Goal: Navigation & Orientation: Understand site structure

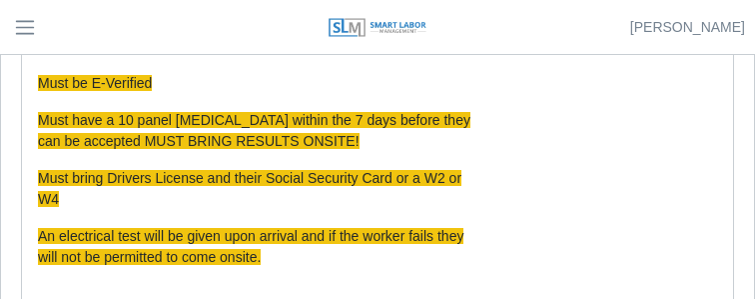
scroll to position [599, 0]
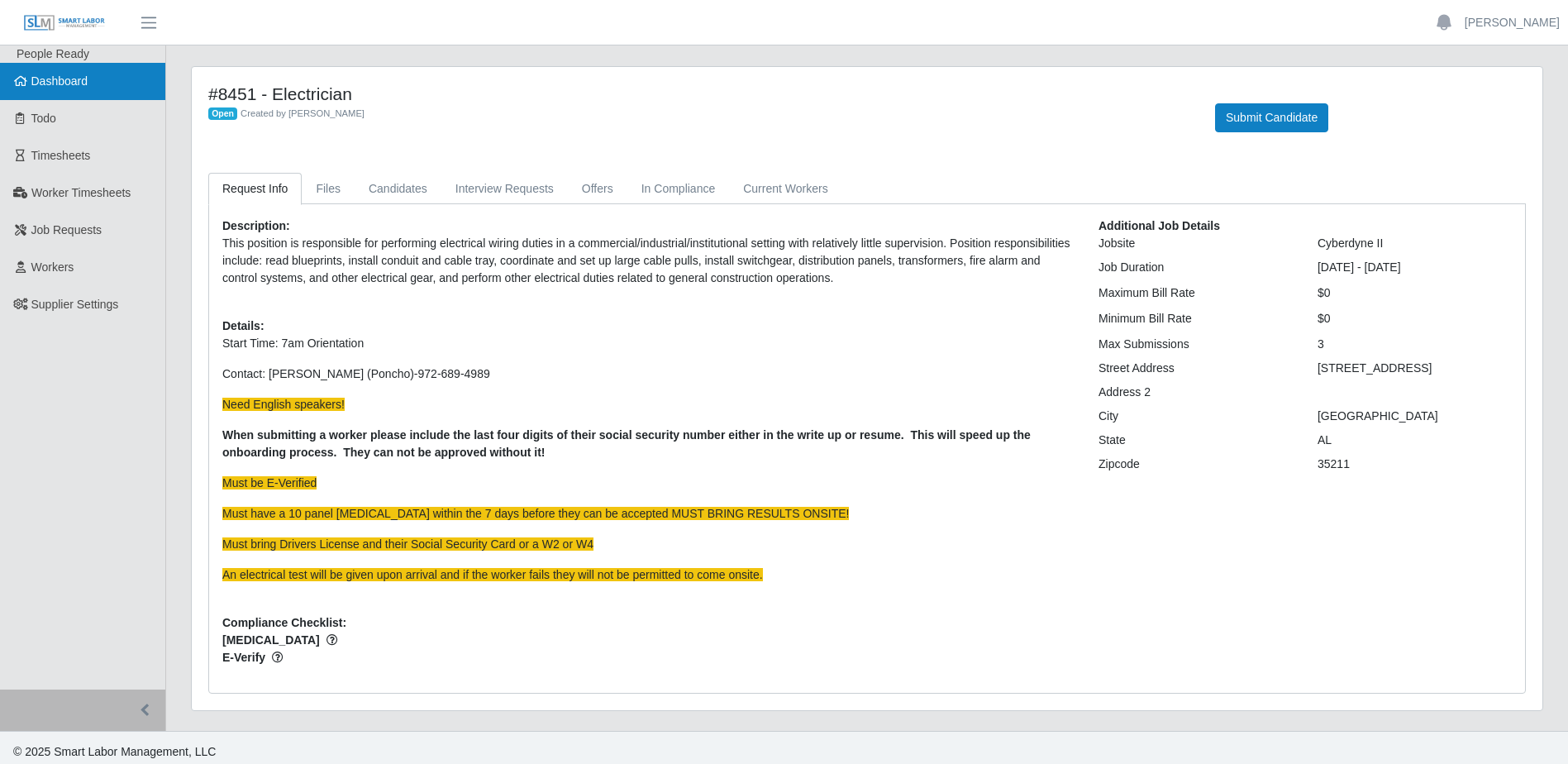
click at [56, 97] on link "Dashboard" at bounding box center [83, 81] width 166 height 37
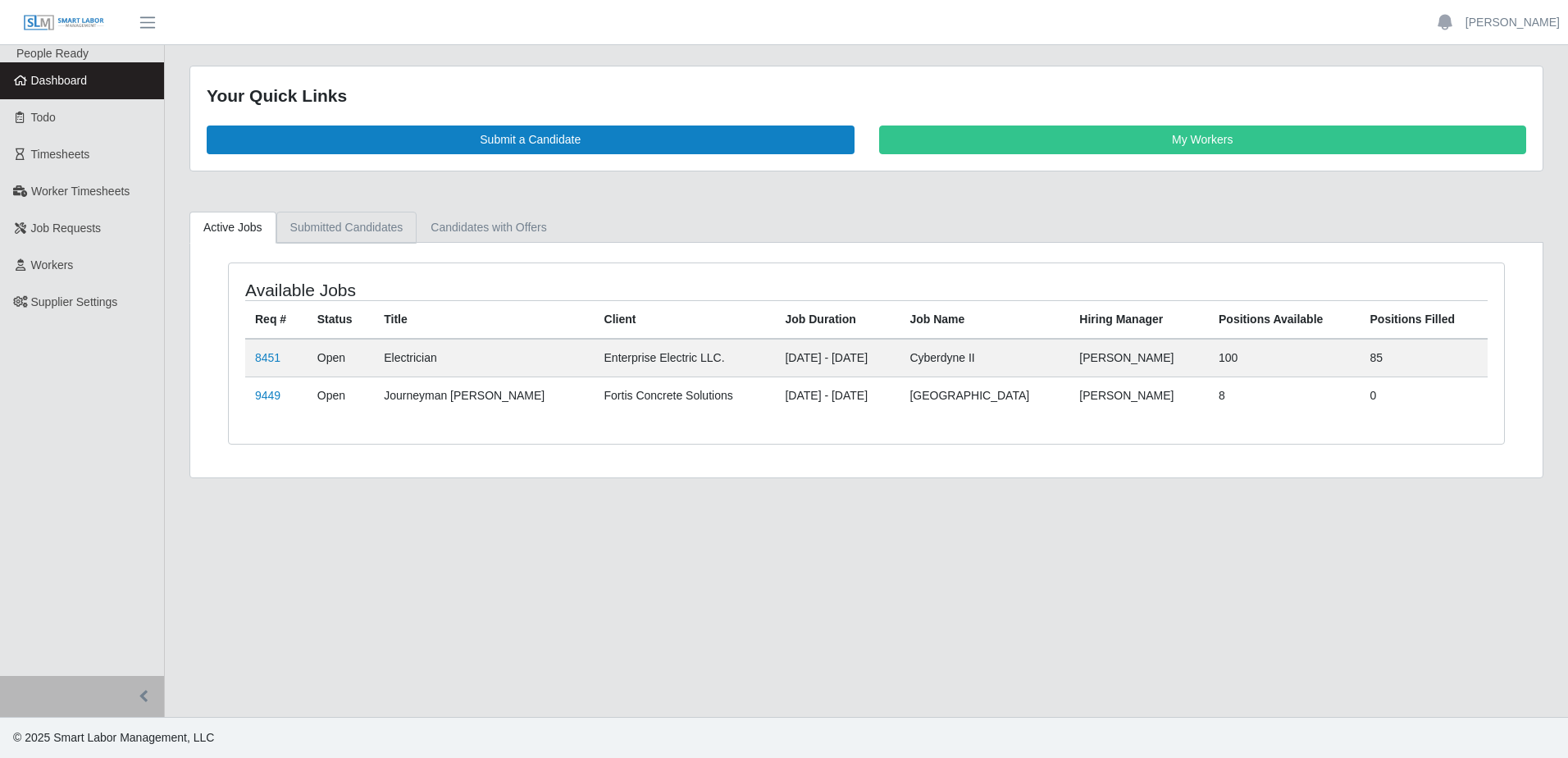
click at [336, 218] on link "Submitted Candidates" at bounding box center [347, 227] width 141 height 32
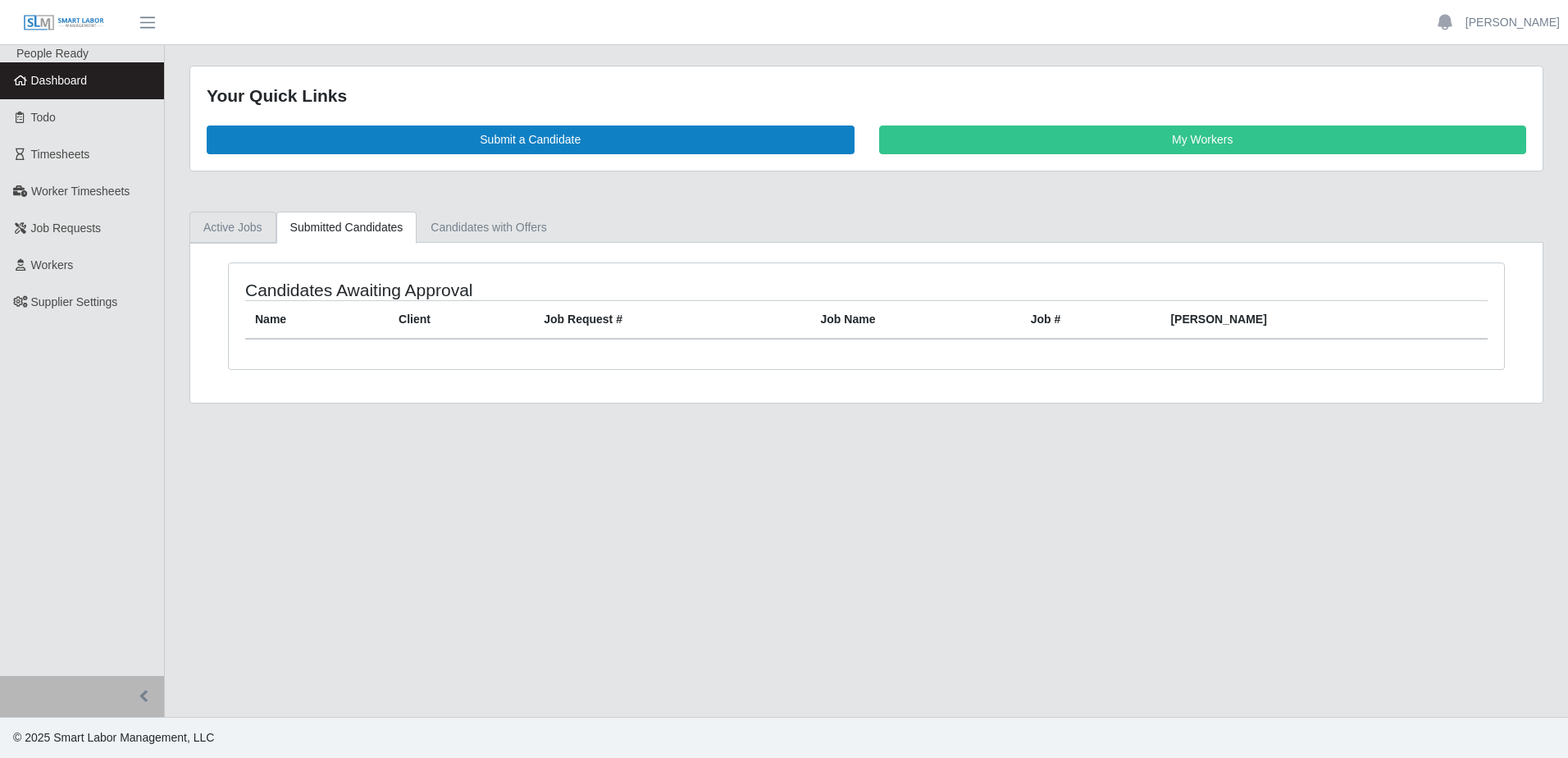
drag, startPoint x: 237, startPoint y: 234, endPoint x: 260, endPoint y: 249, distance: 27.5
click at [236, 232] on link "Active Jobs" at bounding box center [233, 227] width 87 height 32
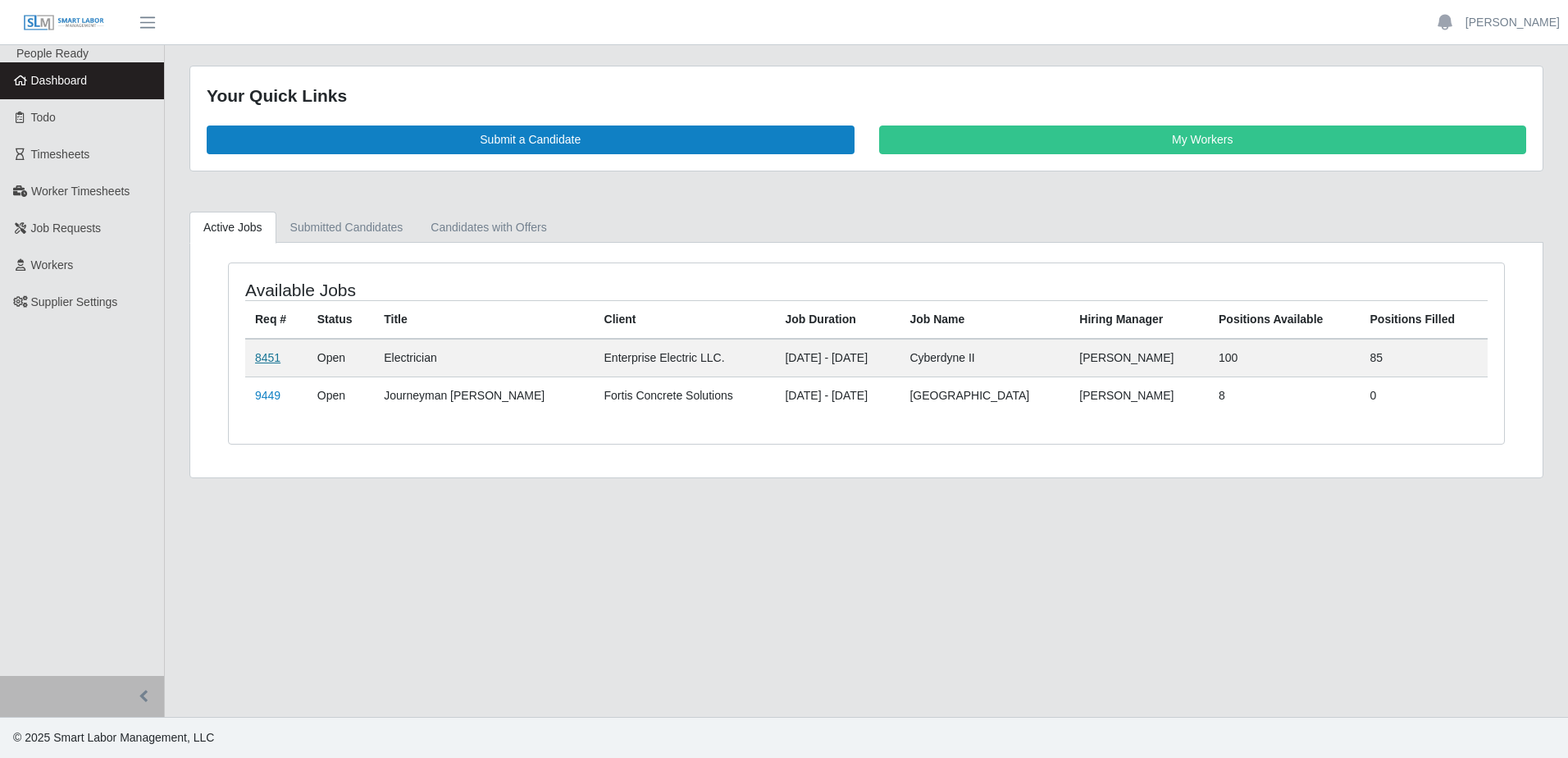
click at [260, 357] on link "8451" at bounding box center [268, 357] width 25 height 13
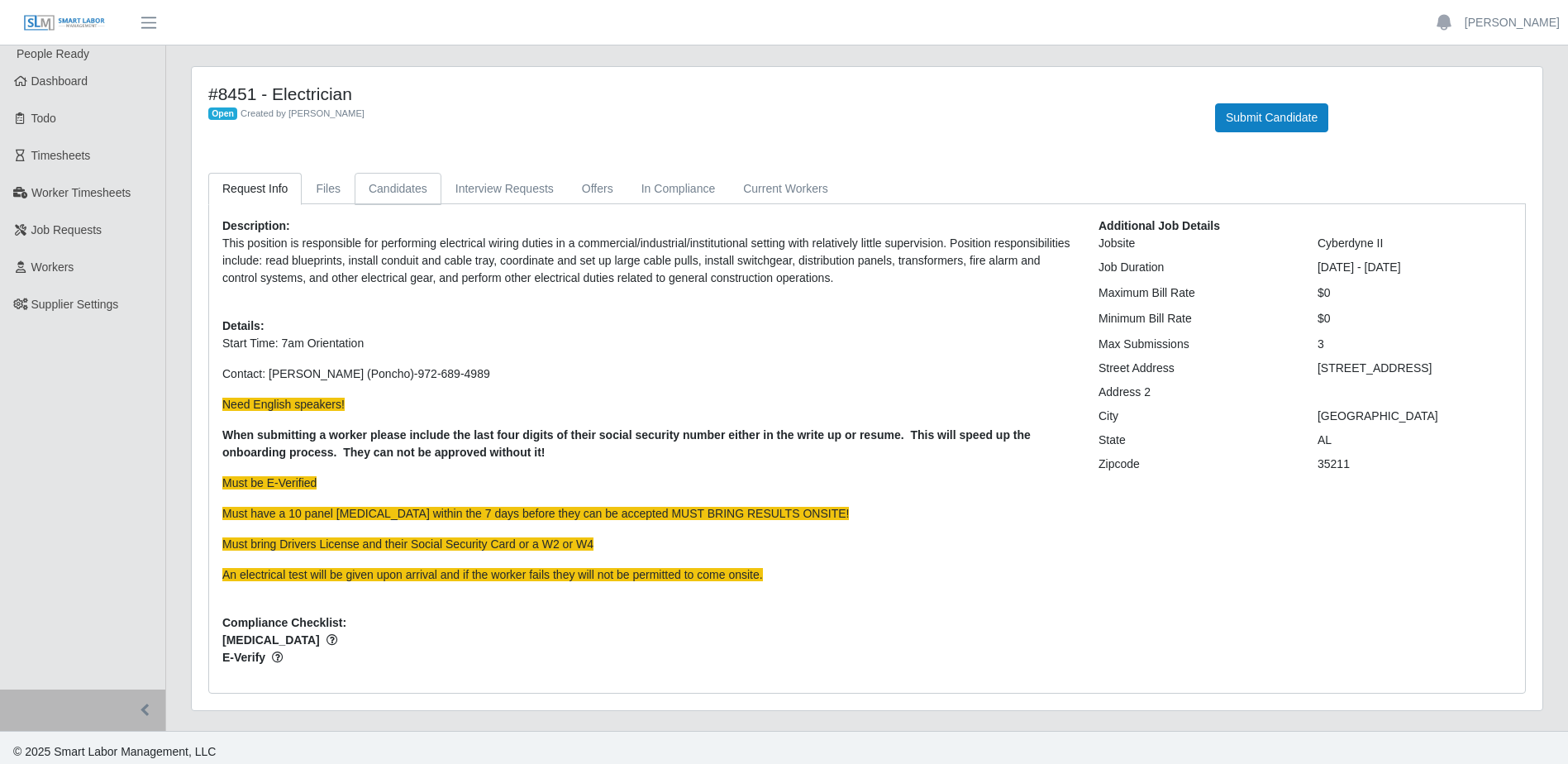
click at [386, 195] on link "Candidates" at bounding box center [397, 189] width 87 height 32
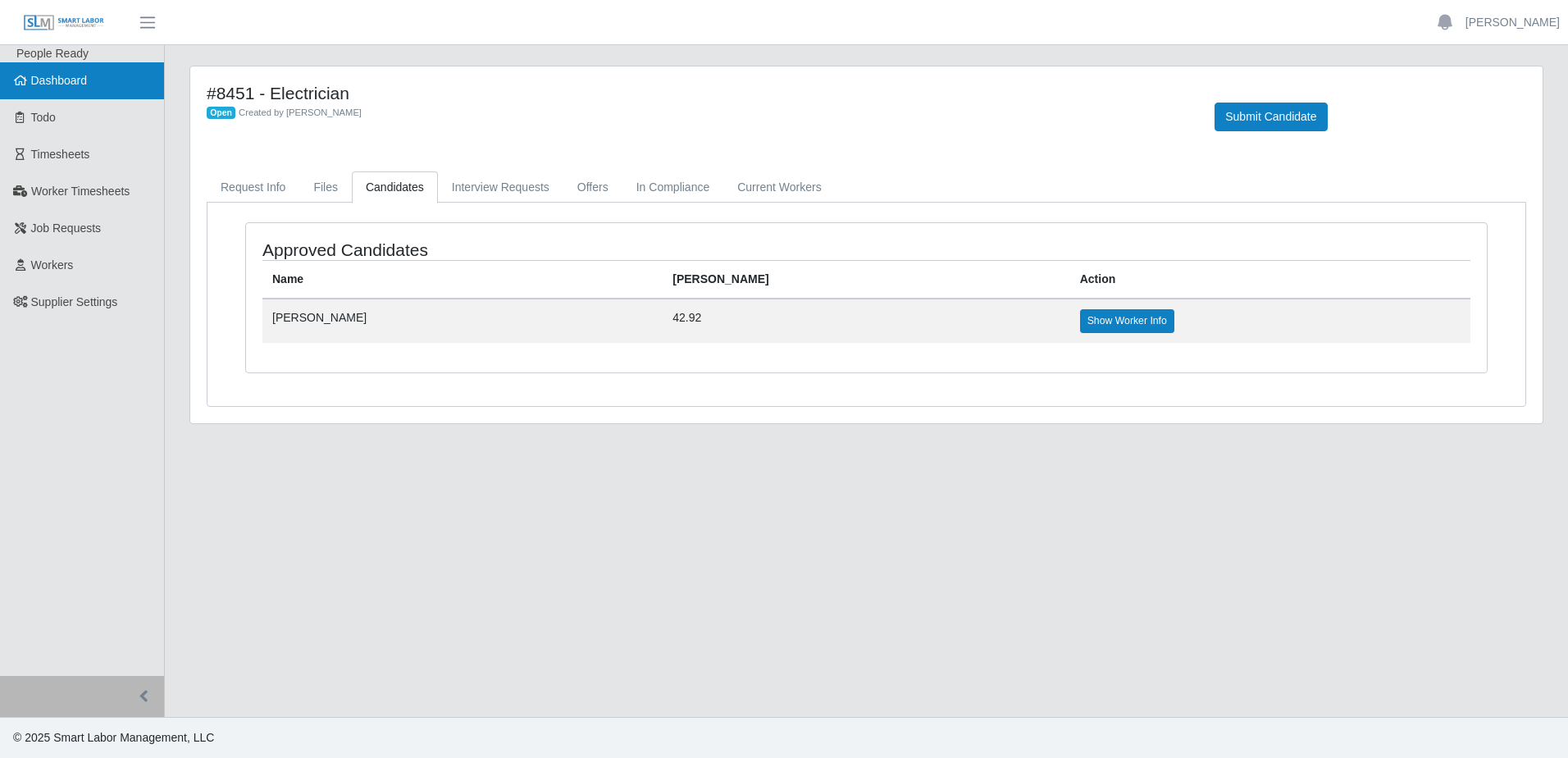
click at [101, 80] on link "Dashboard" at bounding box center [82, 80] width 164 height 37
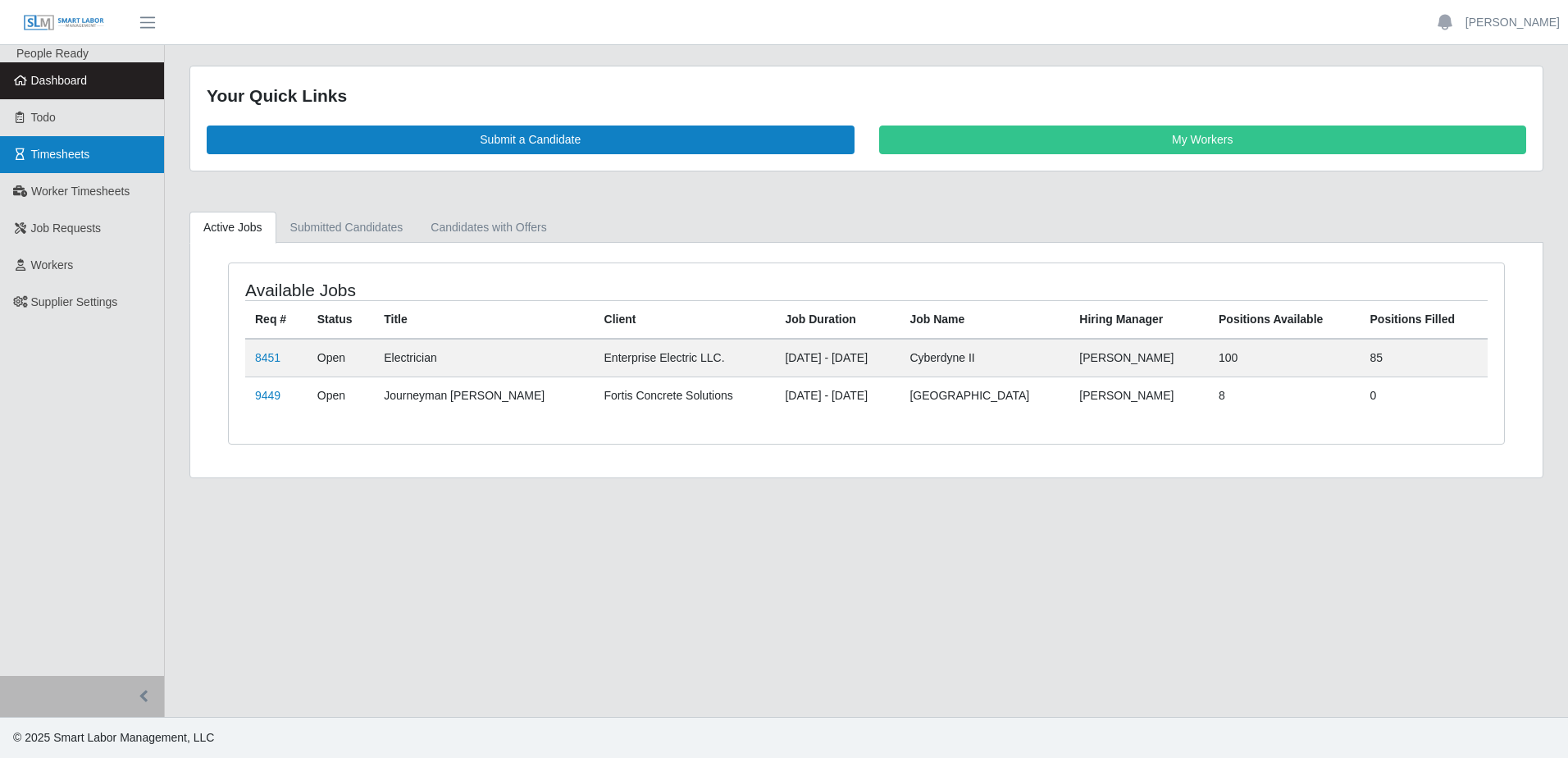
click at [99, 162] on link "Timesheets" at bounding box center [82, 154] width 164 height 37
